Goal: Task Accomplishment & Management: Manage account settings

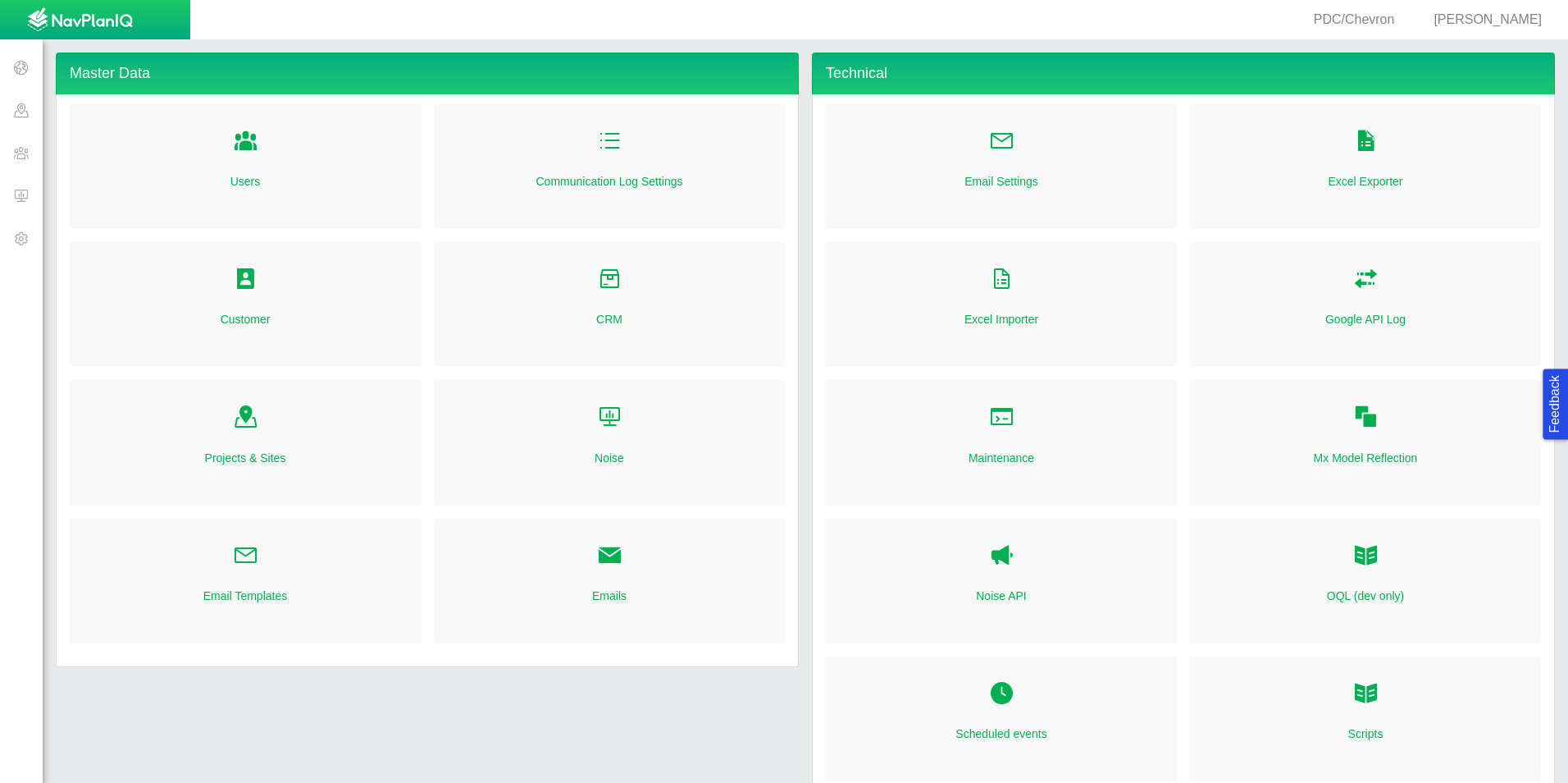
click at [20, 195] on span at bounding box center [21, 195] width 42 height 42
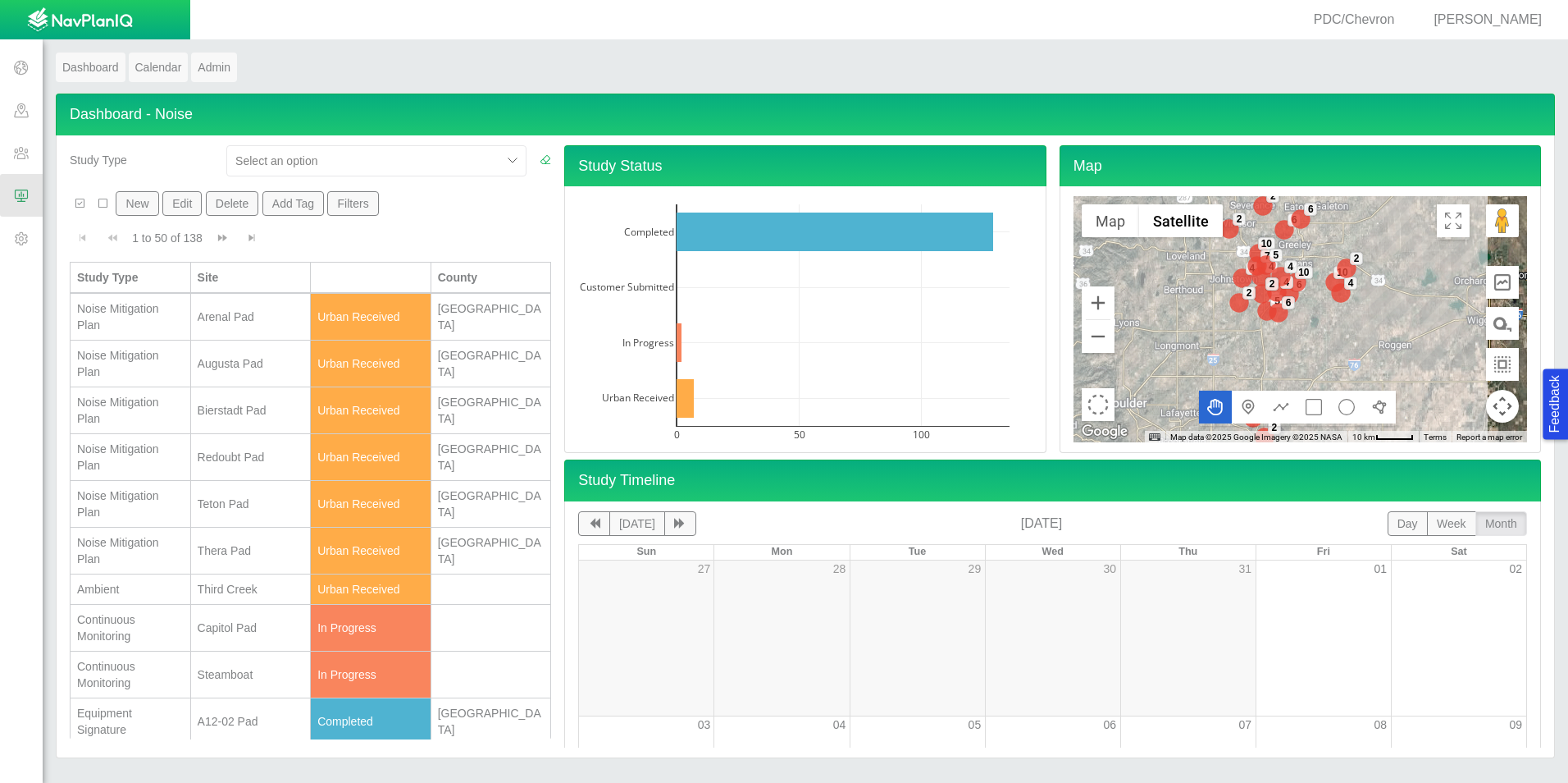
click at [1521, 19] on span "[PERSON_NAME]" at bounding box center [1487, 20] width 108 height 14
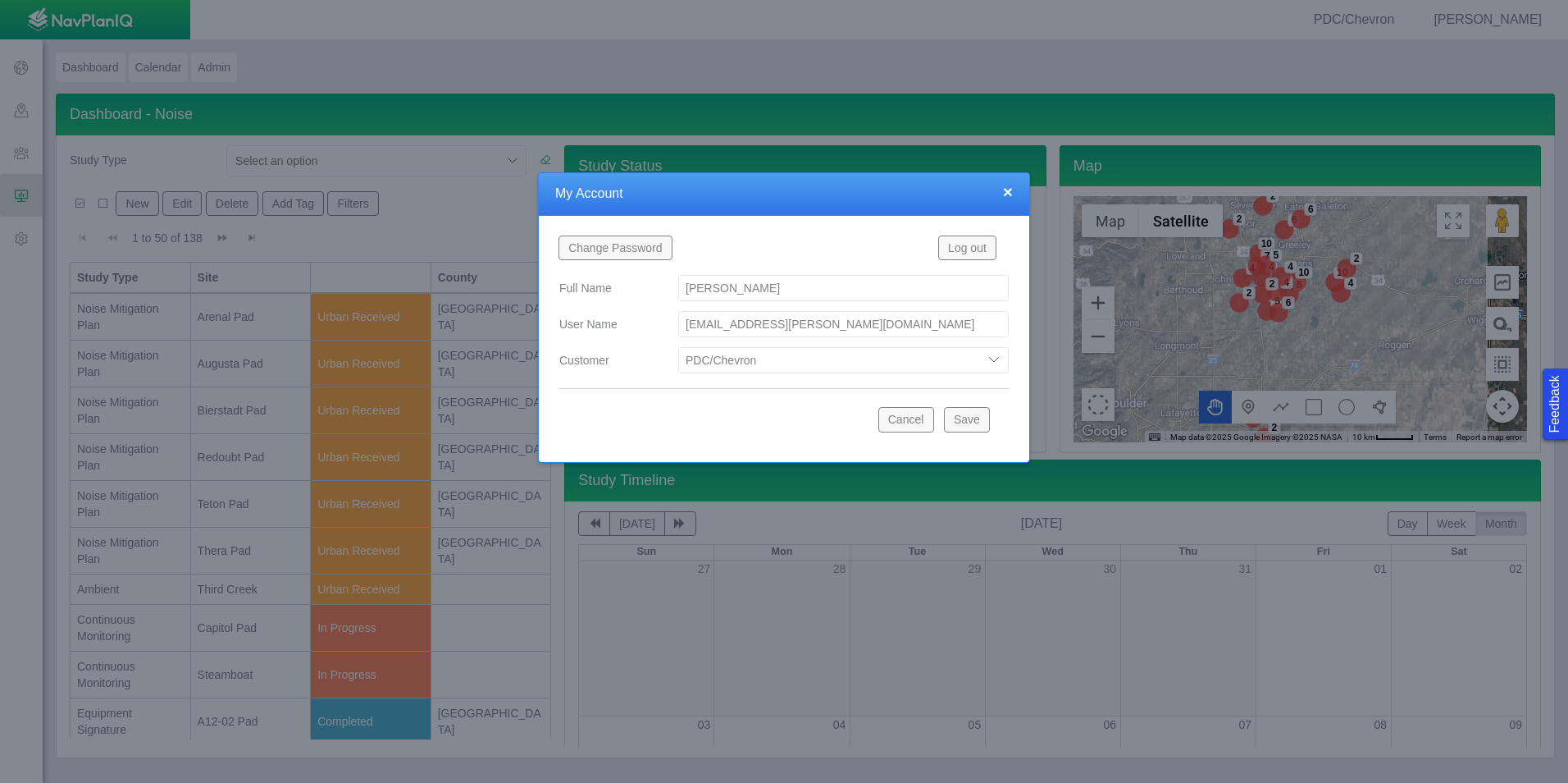
click at [888, 364] on select "Bison Blue Green Solutions Chevron Civitas Koloma Oxy PDC/Chevron Prairie OC Ur…" at bounding box center [843, 360] width 330 height 27
click at [678, 347] on select "Bison Blue Green Solutions Chevron Civitas Koloma Oxy PDC/Chevron Prairie OC Ur…" at bounding box center [843, 360] width 330 height 27
select select "42784196460096832"
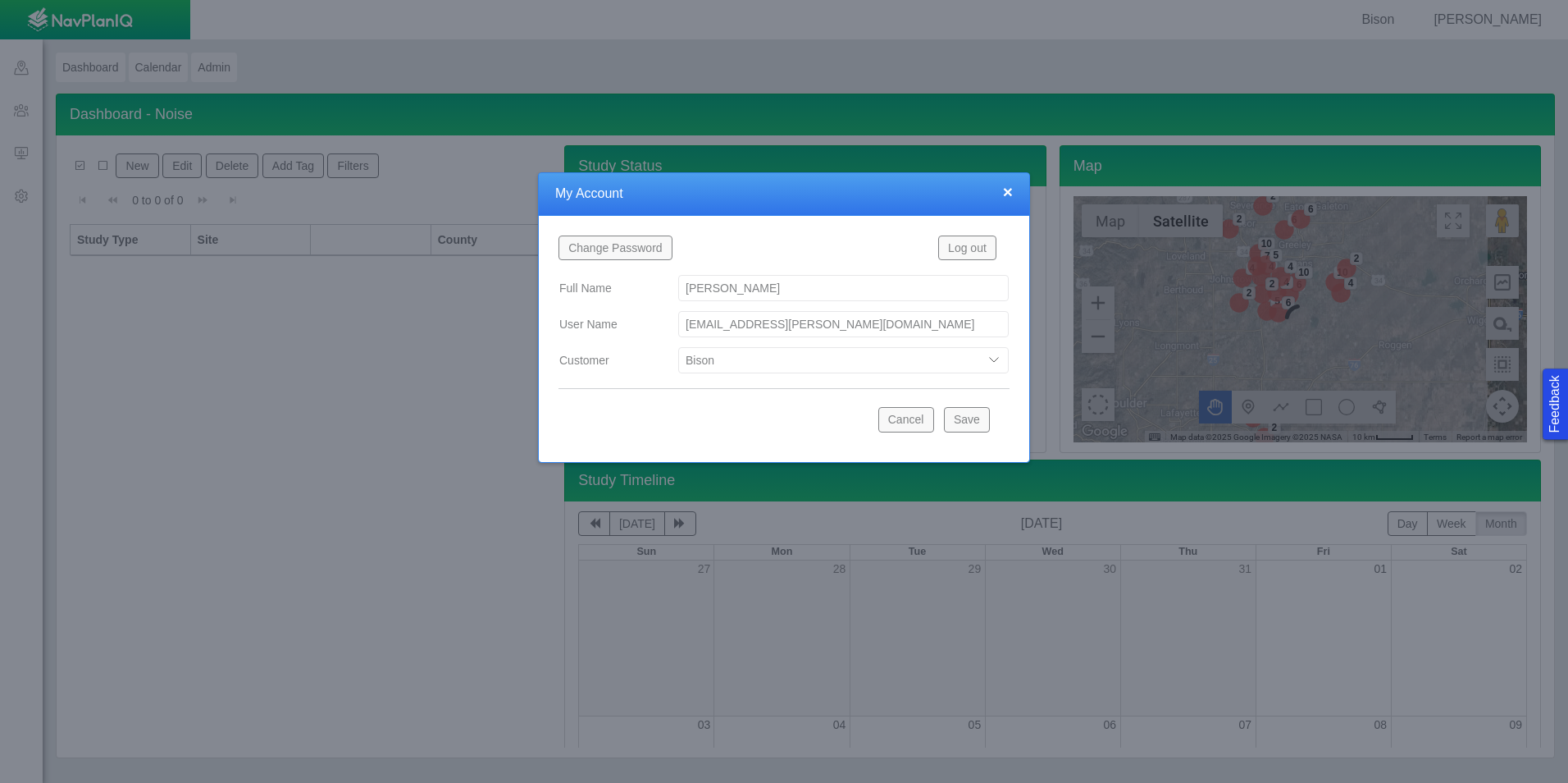
click at [962, 421] on button "Save" at bounding box center [966, 419] width 46 height 25
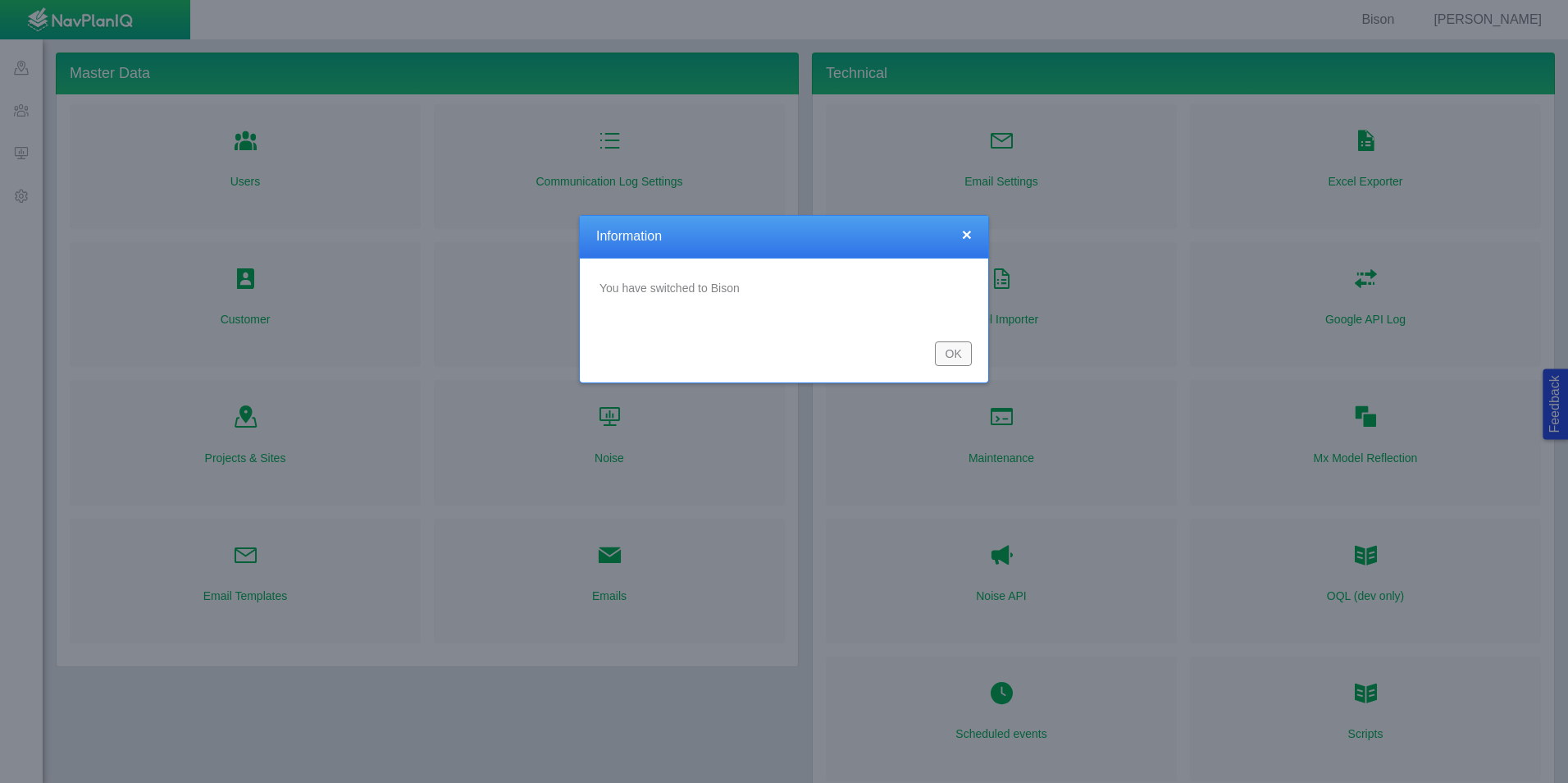
click at [959, 351] on button "OK" at bounding box center [954, 353] width 37 height 25
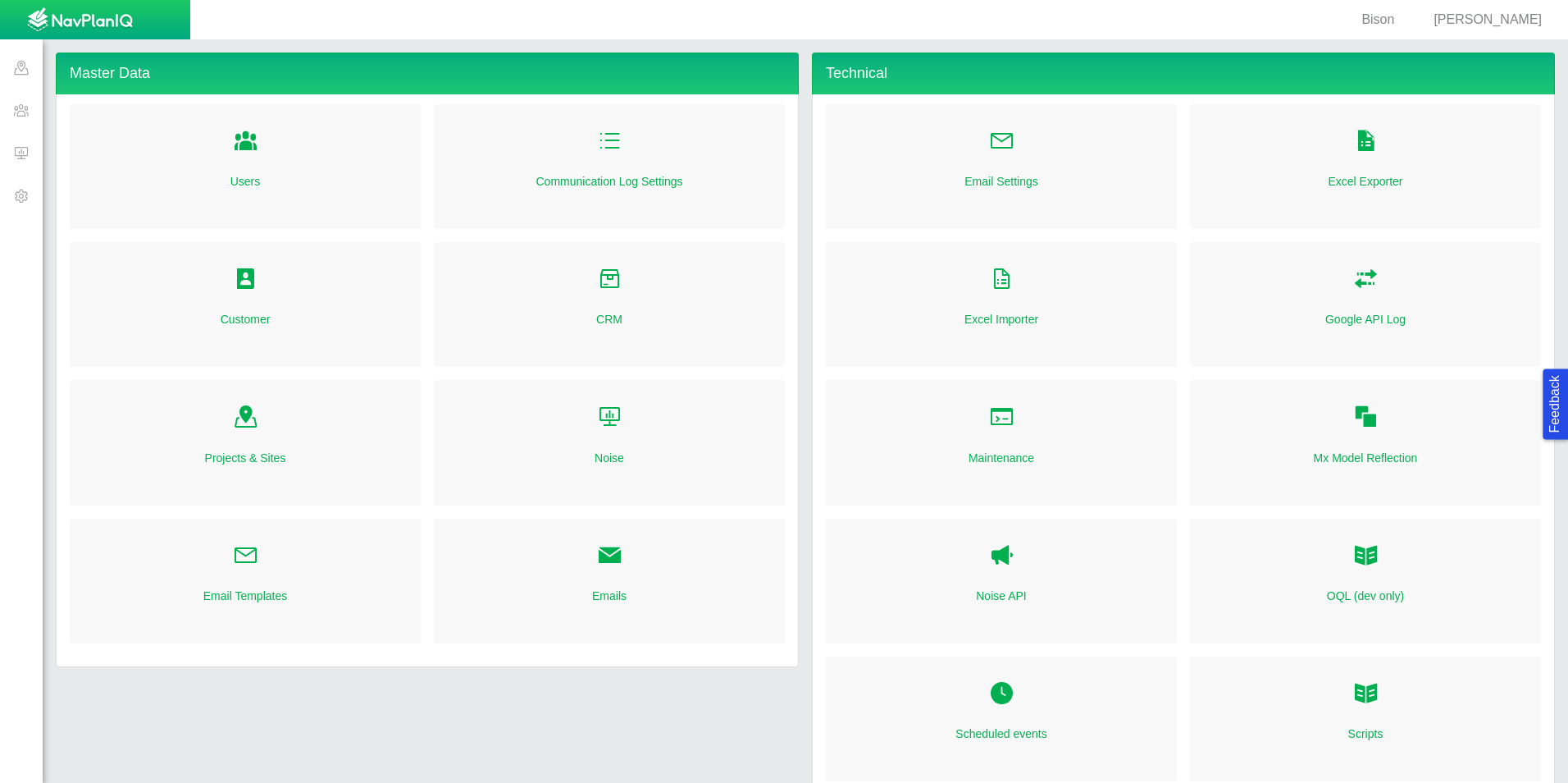
click at [19, 157] on span at bounding box center [21, 151] width 42 height 42
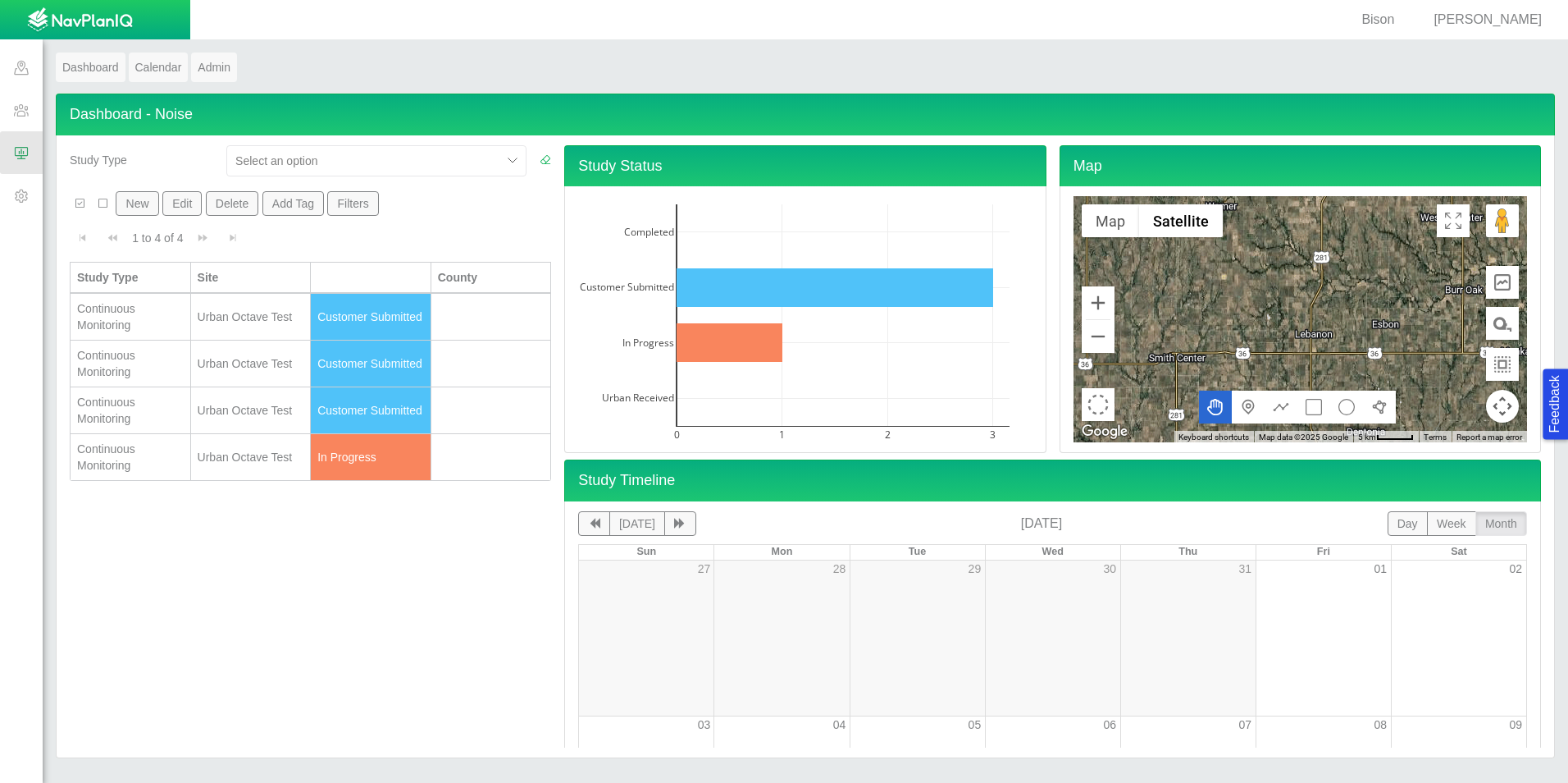
click at [263, 454] on div "Urban Octave Test" at bounding box center [251, 456] width 106 height 17
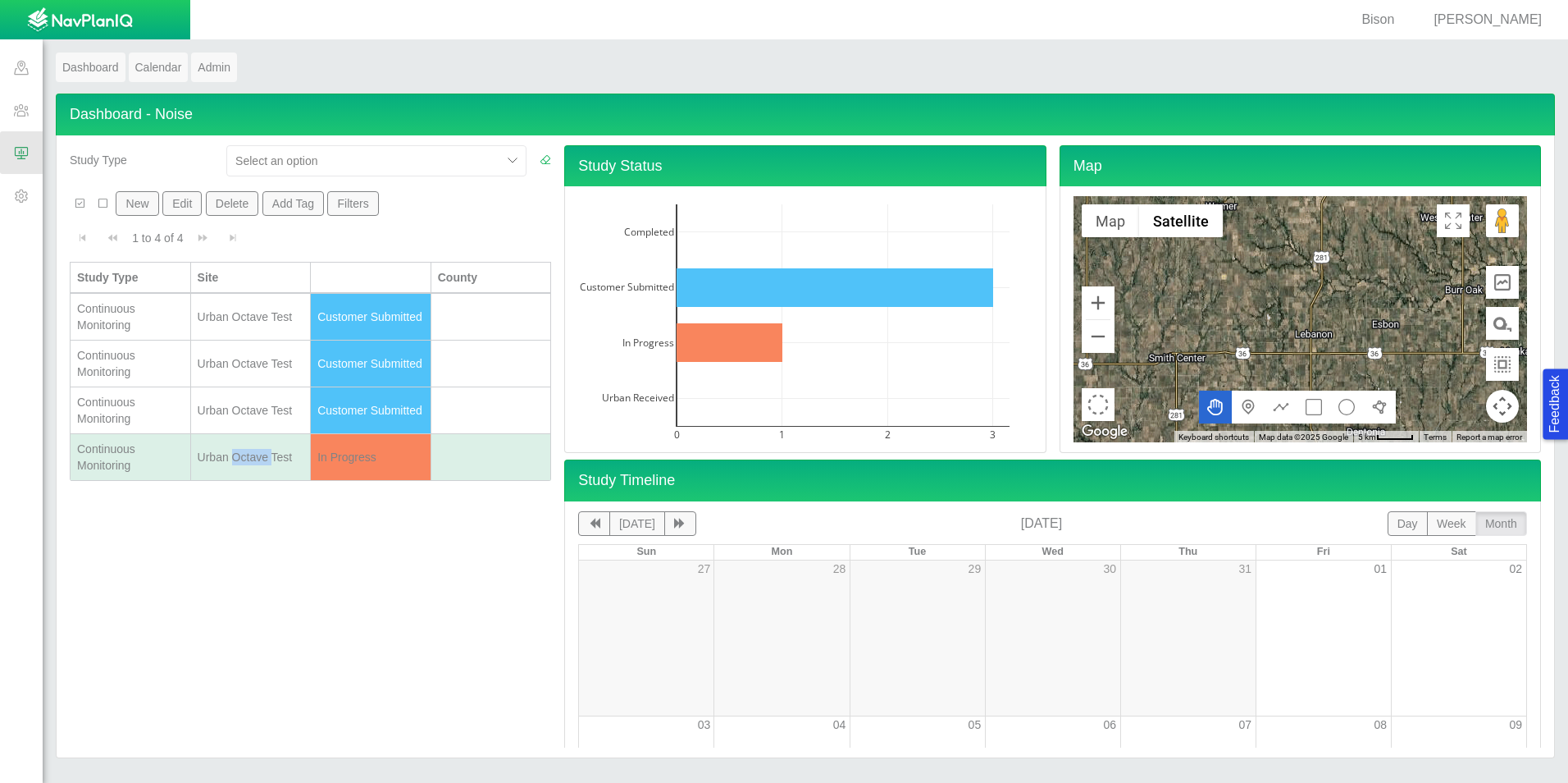
click at [263, 454] on div "Urban Octave Test" at bounding box center [251, 456] width 106 height 17
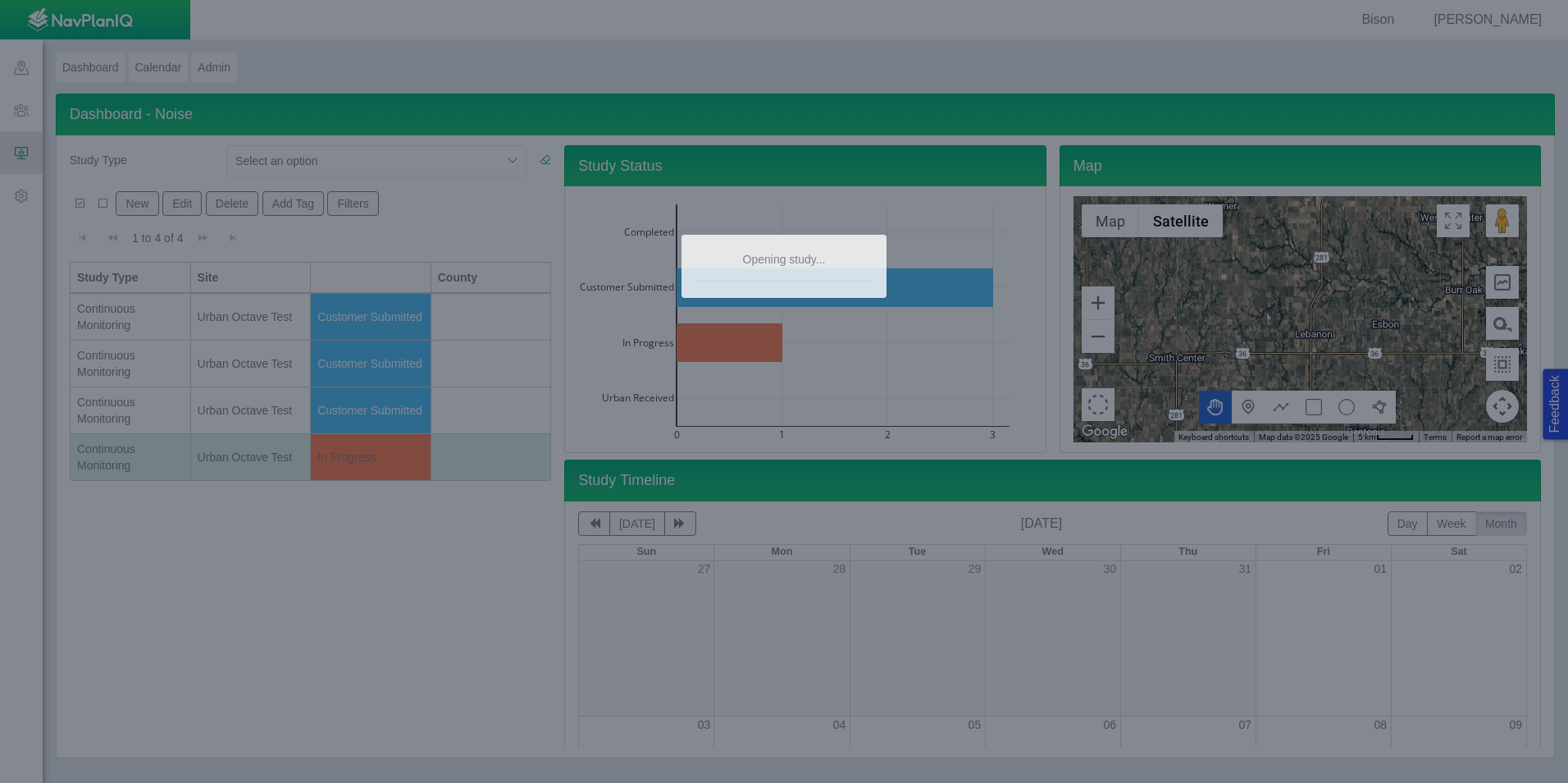
type textarea "x"
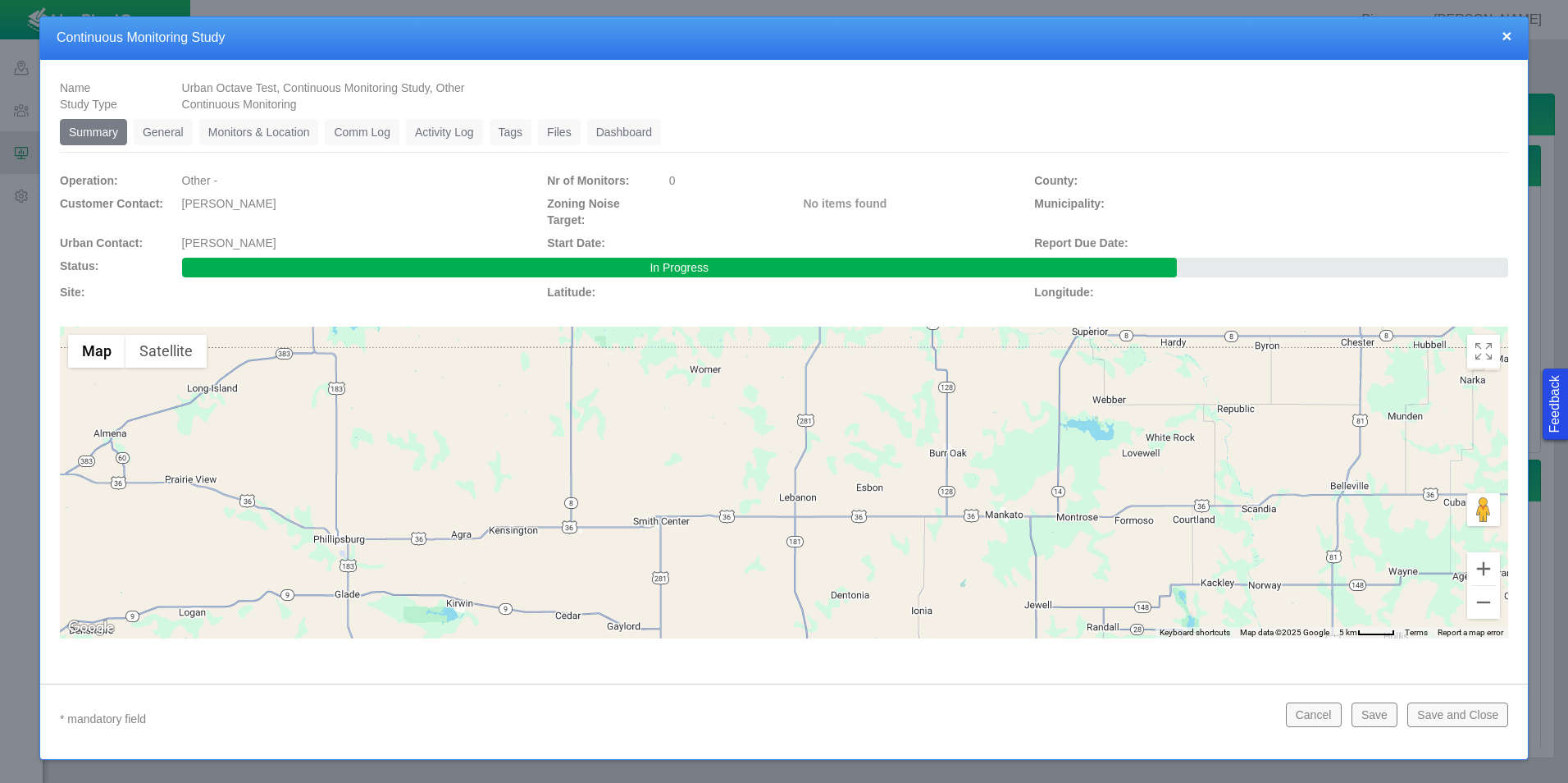
click at [240, 130] on link "Monitors & Location" at bounding box center [260, 132] width 120 height 27
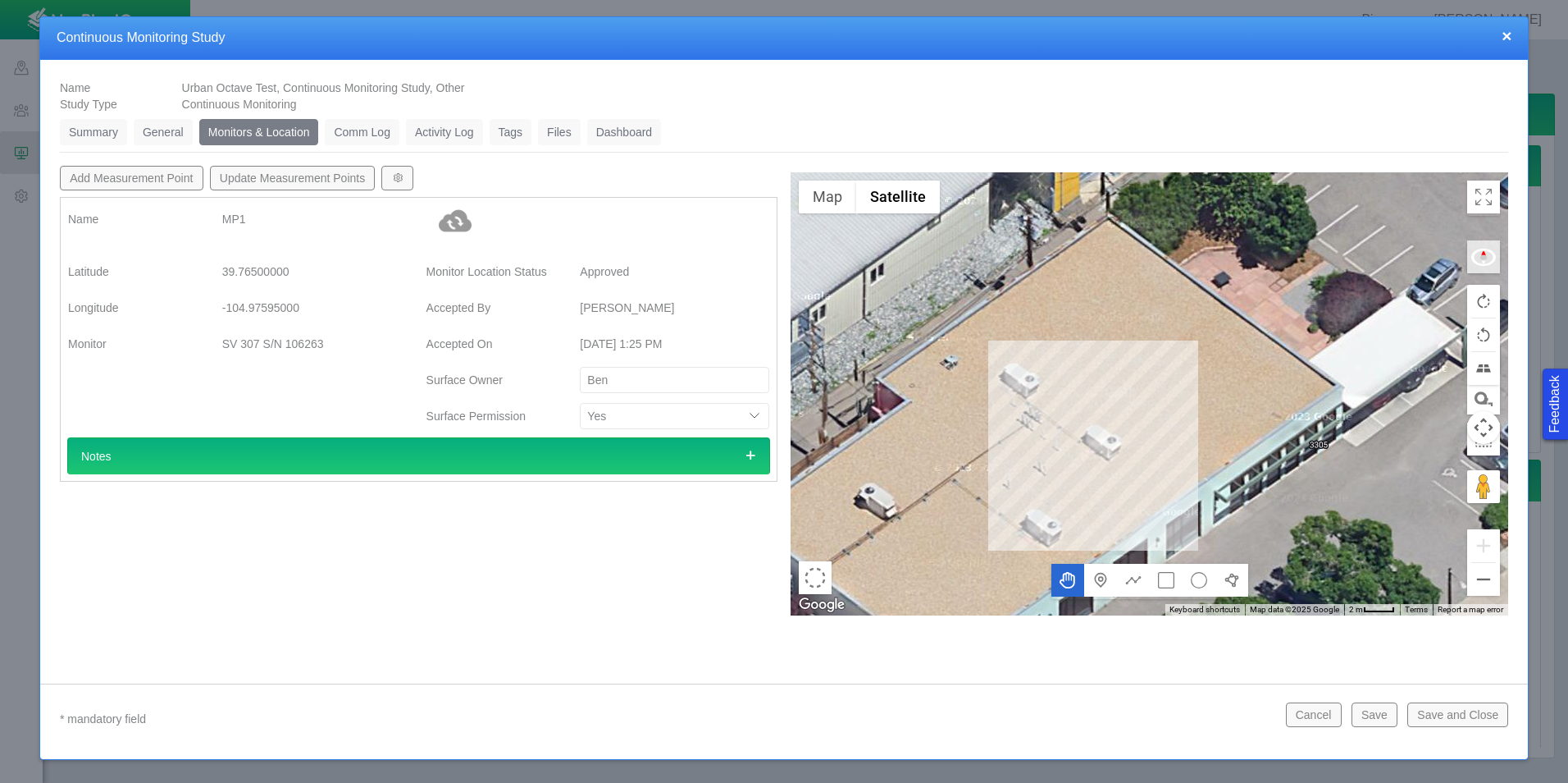
click at [622, 119] on link "Dashboard" at bounding box center [624, 132] width 75 height 27
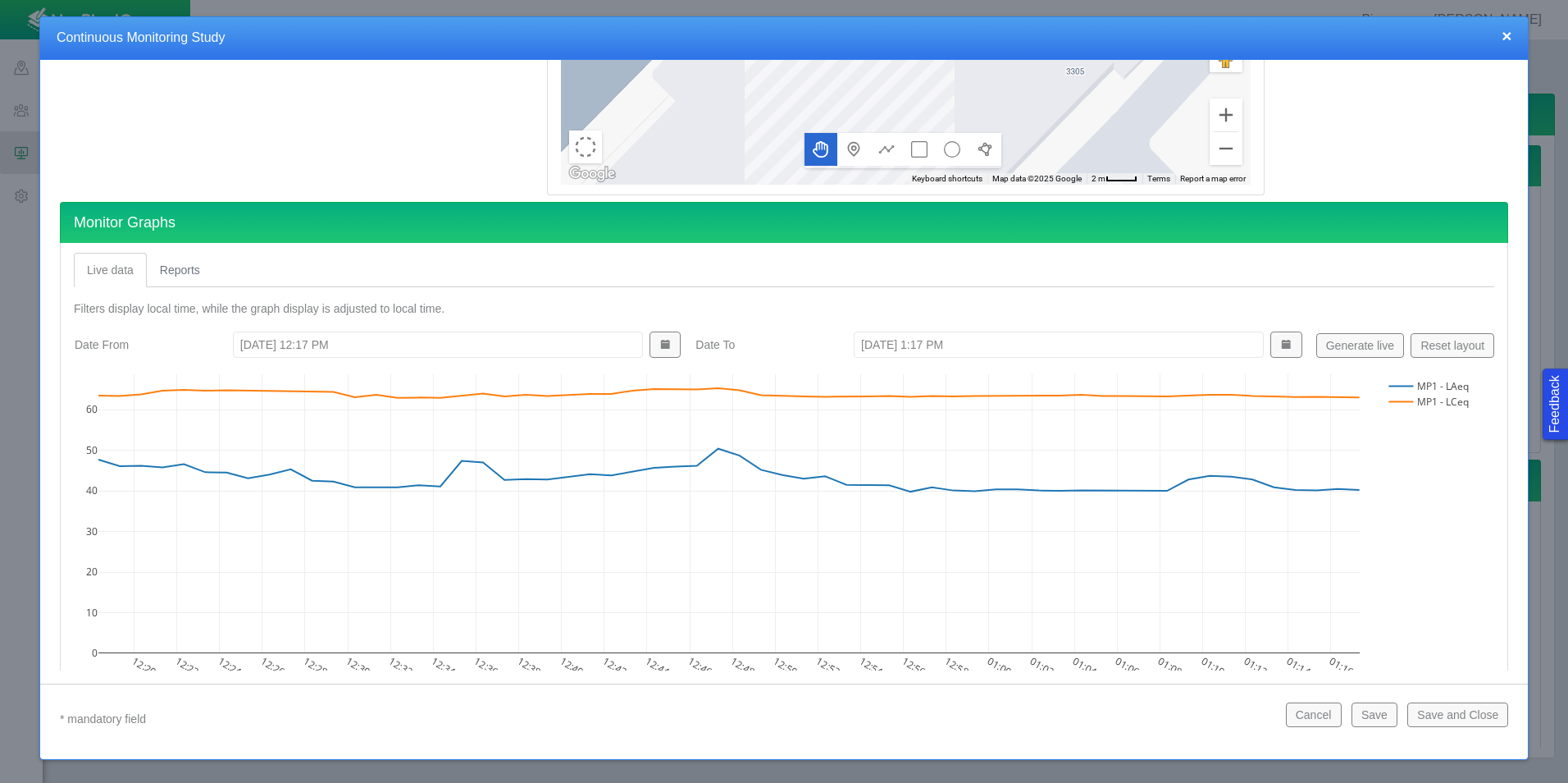
scroll to position [456, 0]
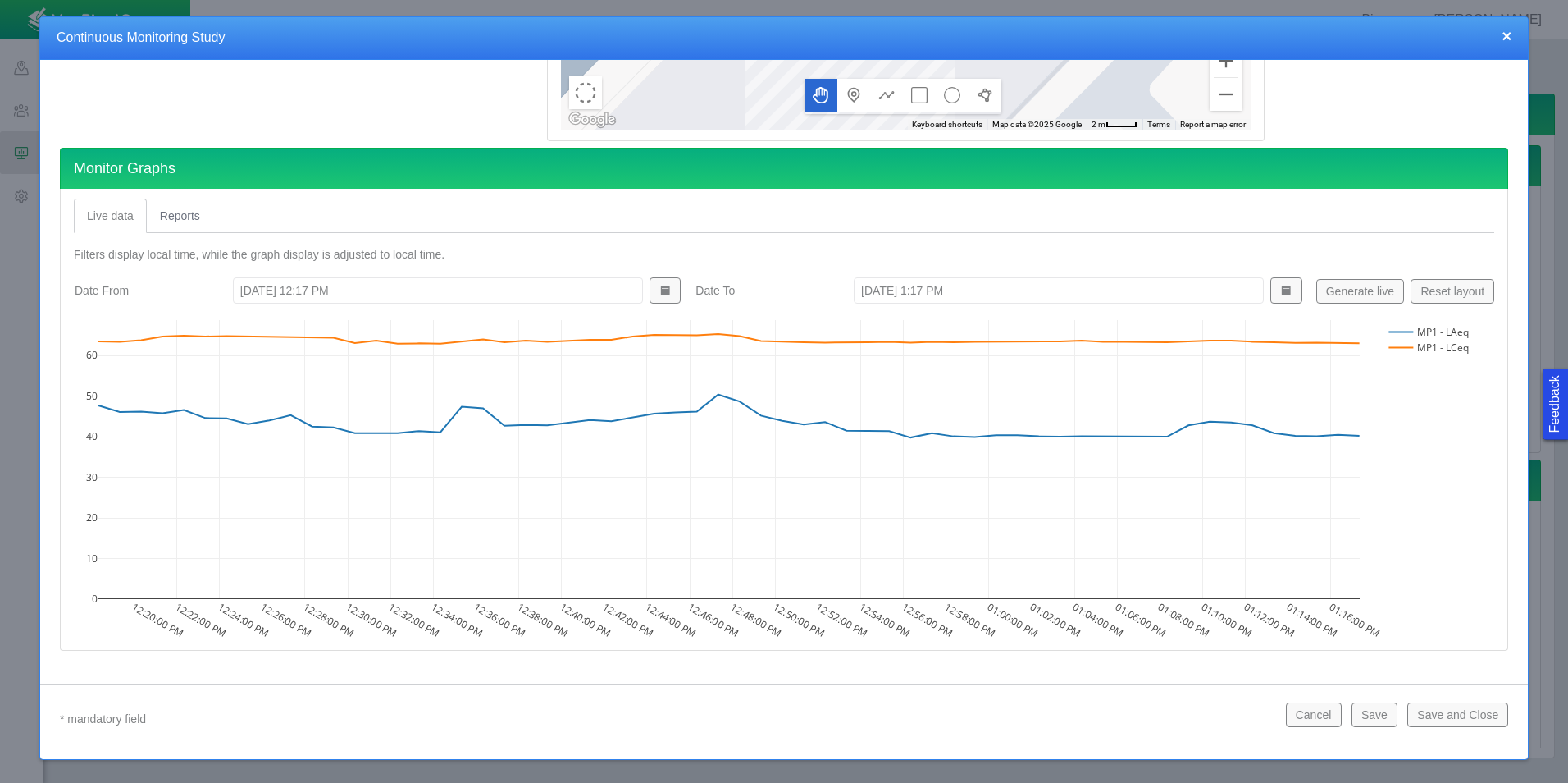
click at [411, 287] on input "[DATE] 12:17 PM" at bounding box center [437, 290] width 410 height 27
click at [261, 289] on input "[DATE] 12:17 PM" at bounding box center [437, 290] width 410 height 27
type input "[DATE] 12:17 PM"
click at [1445, 294] on button "Reset layout" at bounding box center [1452, 291] width 84 height 25
click at [196, 227] on link "Reports" at bounding box center [180, 215] width 67 height 34
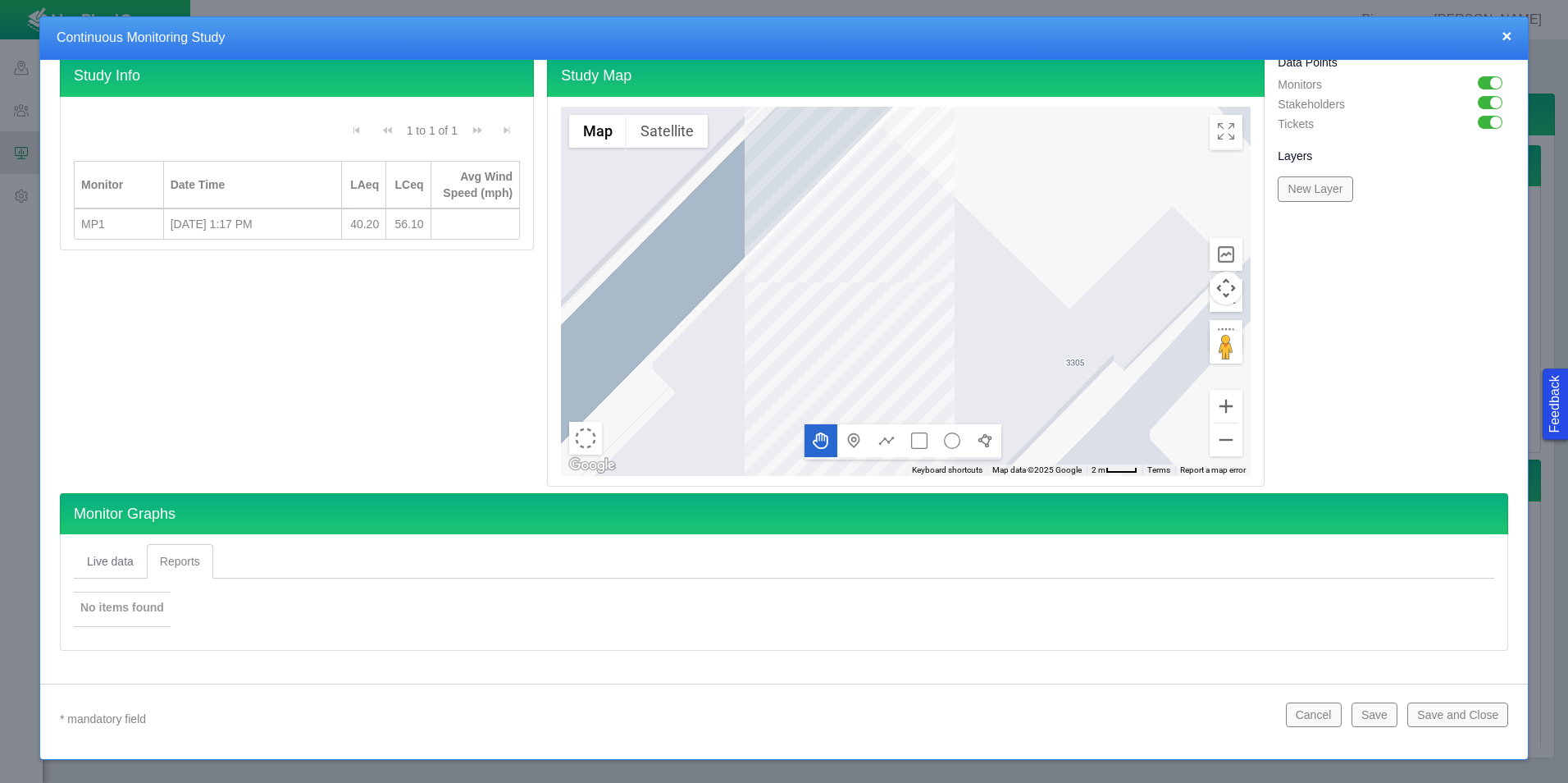
scroll to position [111, 0]
click at [126, 567] on link "Live data" at bounding box center [110, 561] width 73 height 34
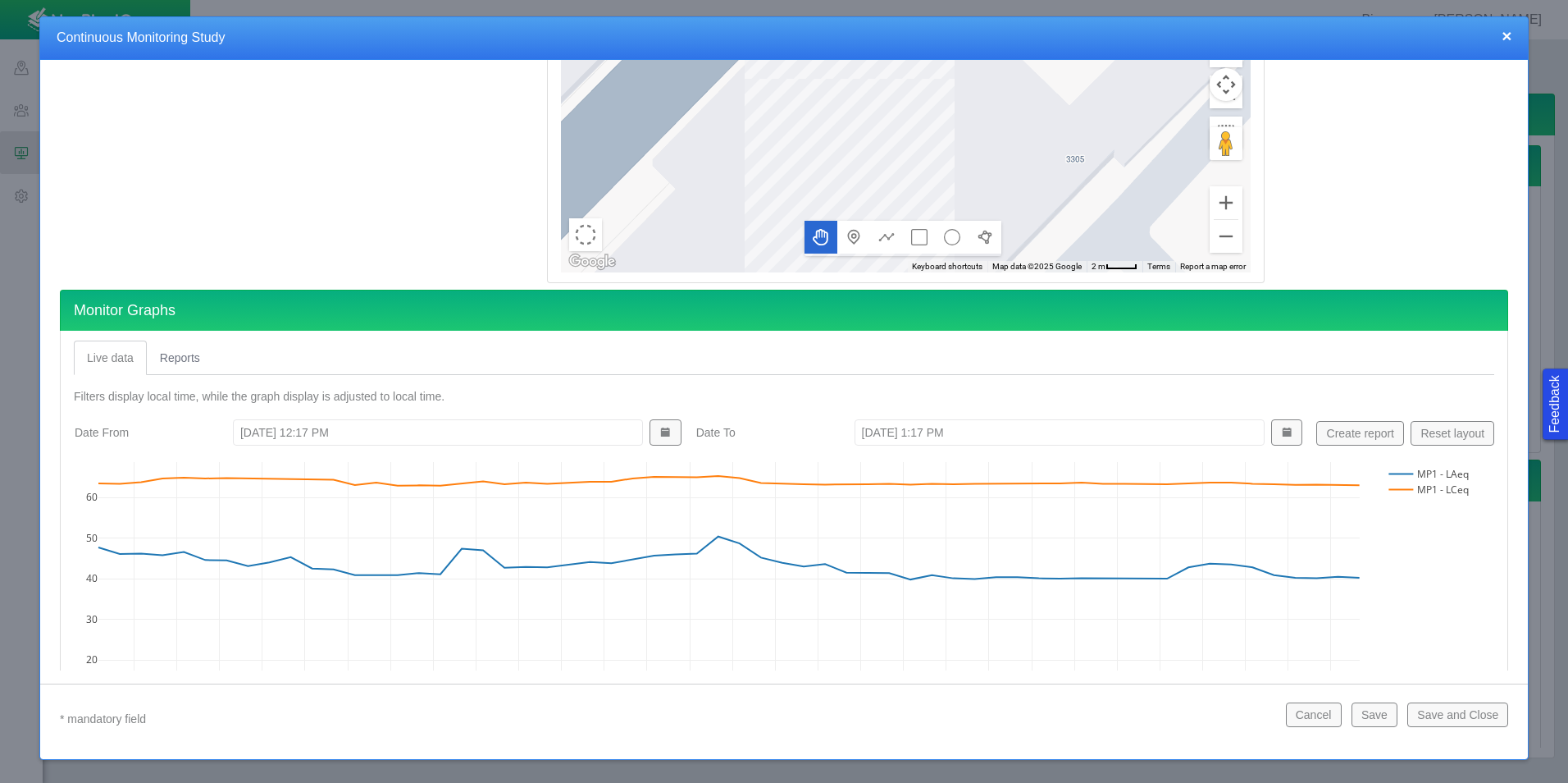
scroll to position [329, 0]
